Goal: Information Seeking & Learning: Learn about a topic

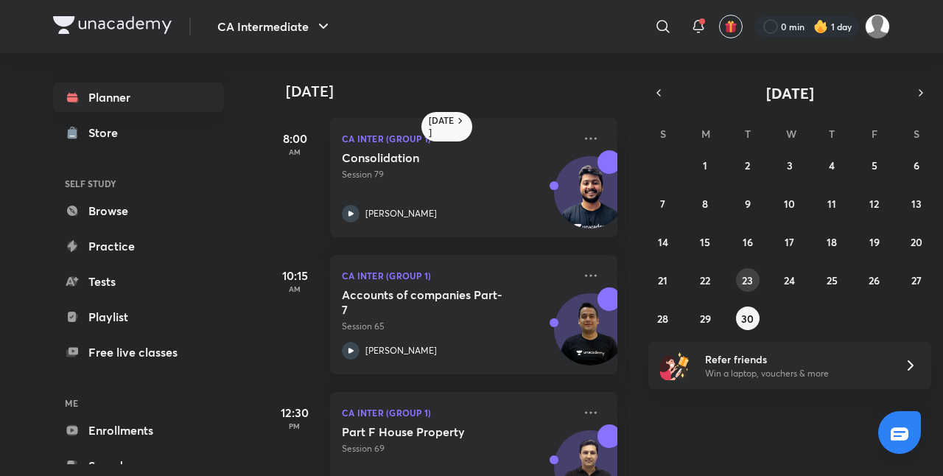
click at [741, 279] on button "23" at bounding box center [748, 280] width 24 height 24
click at [800, 264] on div "31 1 2 3 4 5 6 7 8 9 10 11 12 13 14 15 16 17 18 19 20 21 22 23 24 25 26 27 28 2…" at bounding box center [790, 241] width 283 height 177
click at [785, 270] on button "24" at bounding box center [790, 280] width 24 height 24
click at [503, 293] on h5 "Accounts of companies Part-4" at bounding box center [434, 301] width 184 height 29
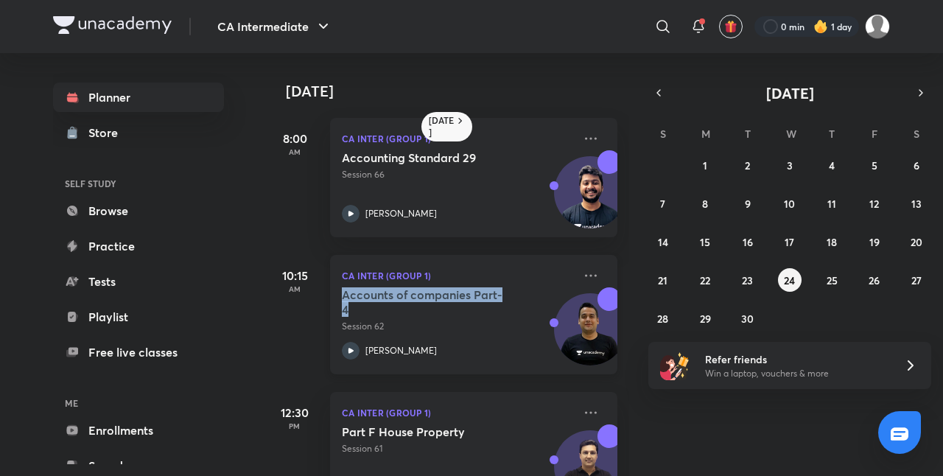
click at [503, 293] on h5 "Accounts of companies Part-4" at bounding box center [434, 301] width 184 height 29
click at [501, 304] on h5 "Accounts of companies Part-4" at bounding box center [434, 301] width 184 height 29
